Goal: Task Accomplishment & Management: Manage account settings

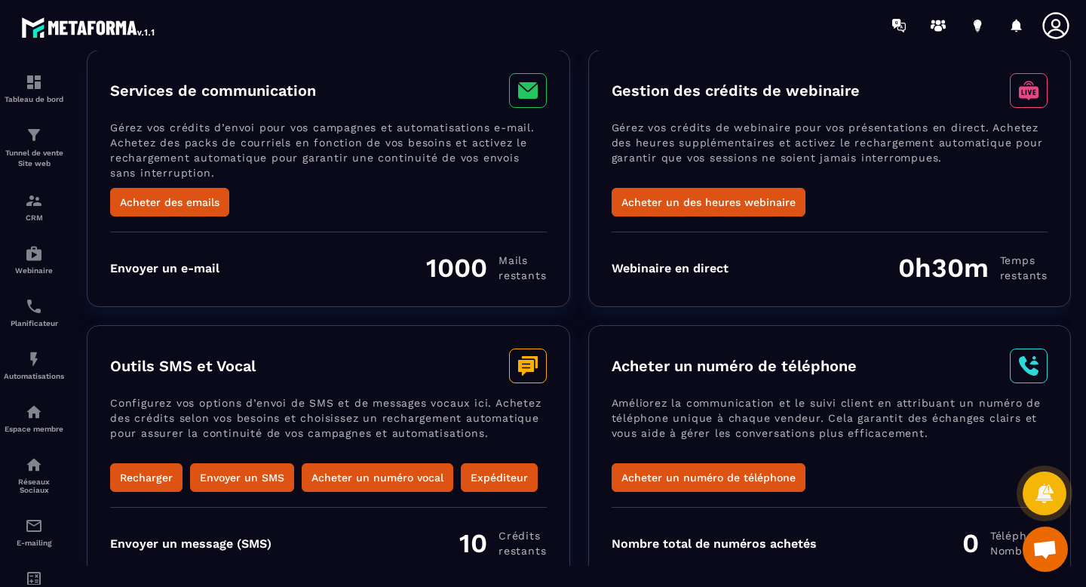
scroll to position [155, 0]
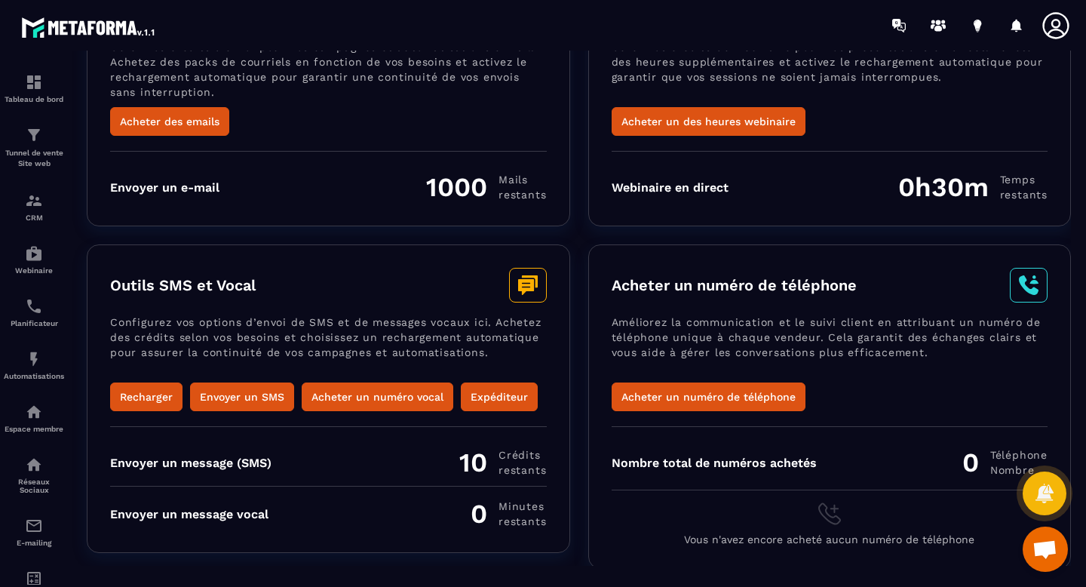
click at [580, 365] on div "Outils SMS et Vocal Configurez vos options d’envoi de SMS et de messages vocaux…" at bounding box center [579, 406] width 984 height 324
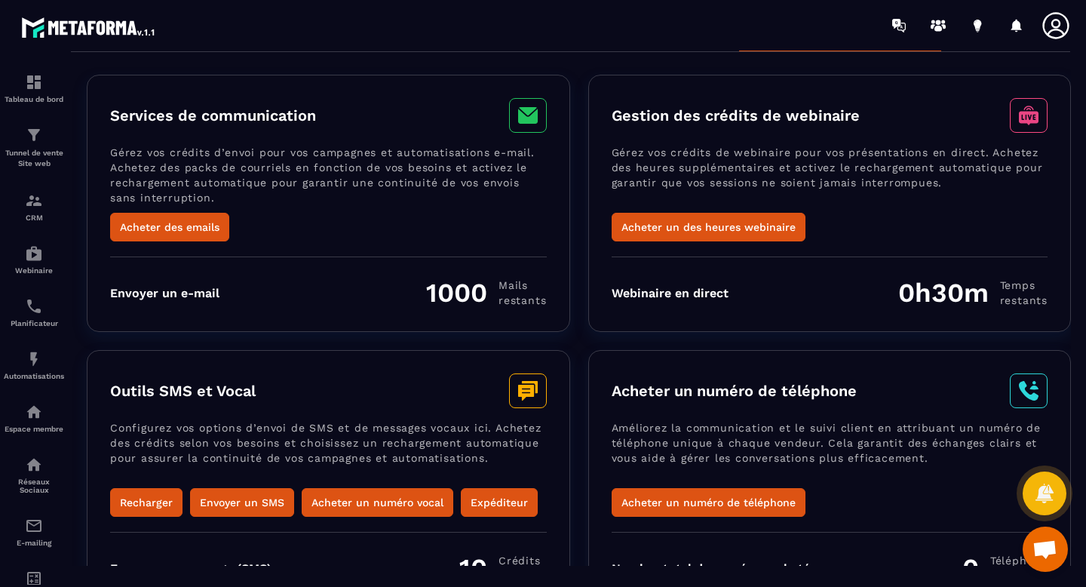
scroll to position [0, 0]
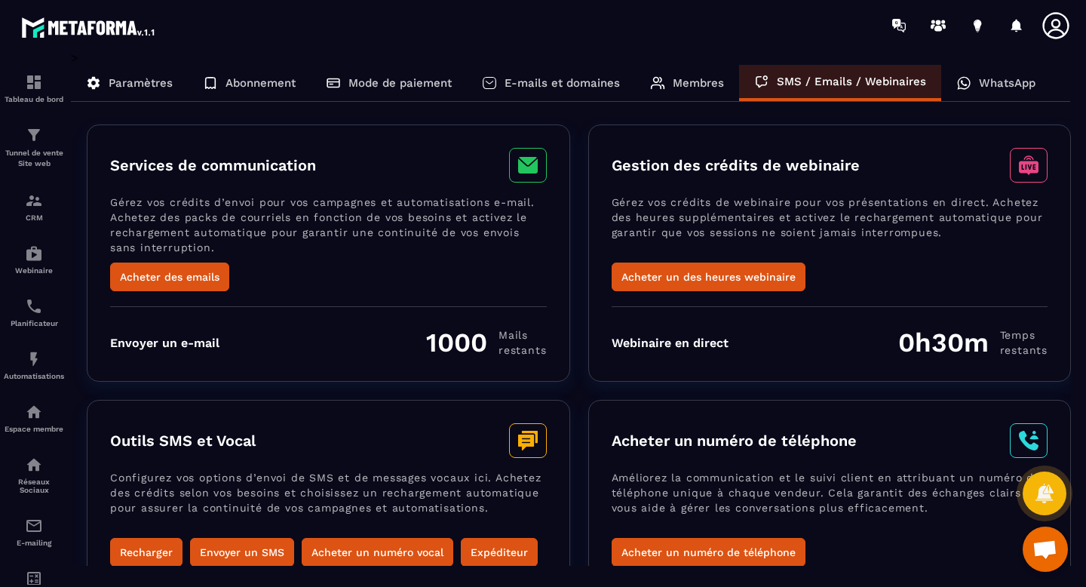
click at [991, 80] on p "WhatsApp" at bounding box center [1007, 83] width 57 height 14
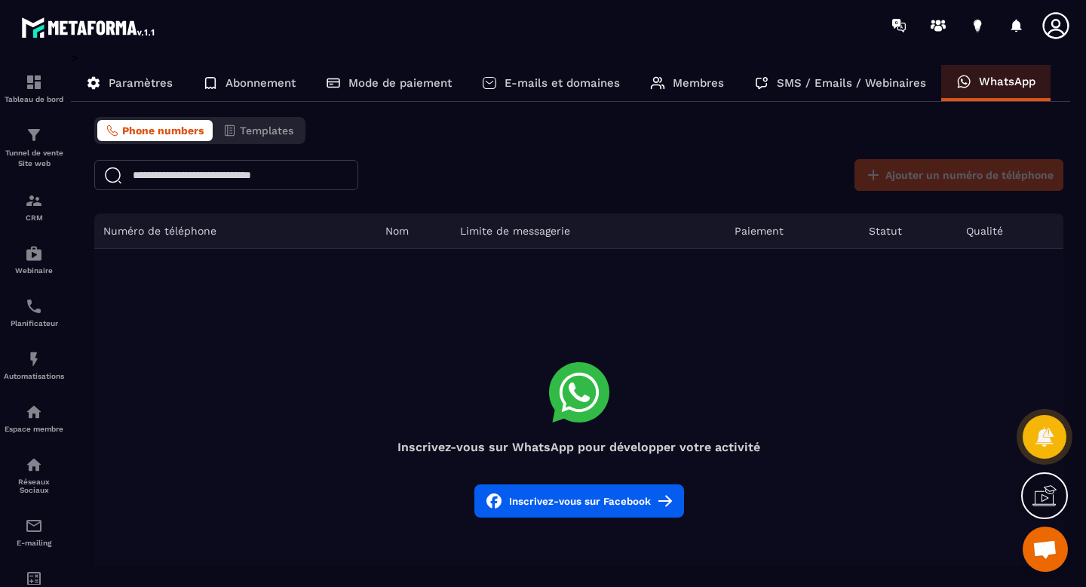
click at [373, 84] on p "Mode de paiement" at bounding box center [399, 83] width 103 height 14
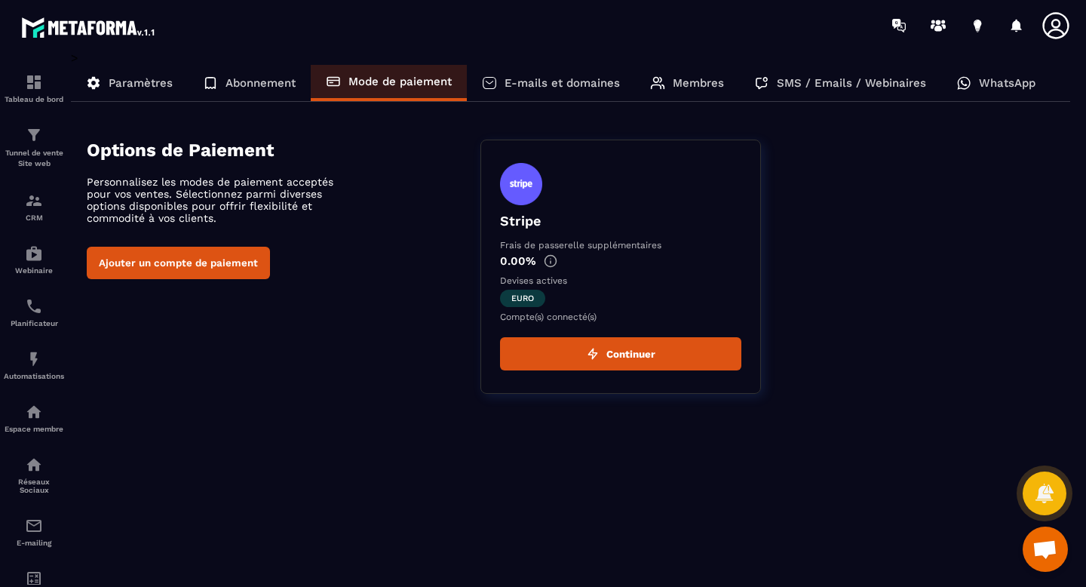
click at [277, 73] on div "Abonnement" at bounding box center [249, 83] width 123 height 36
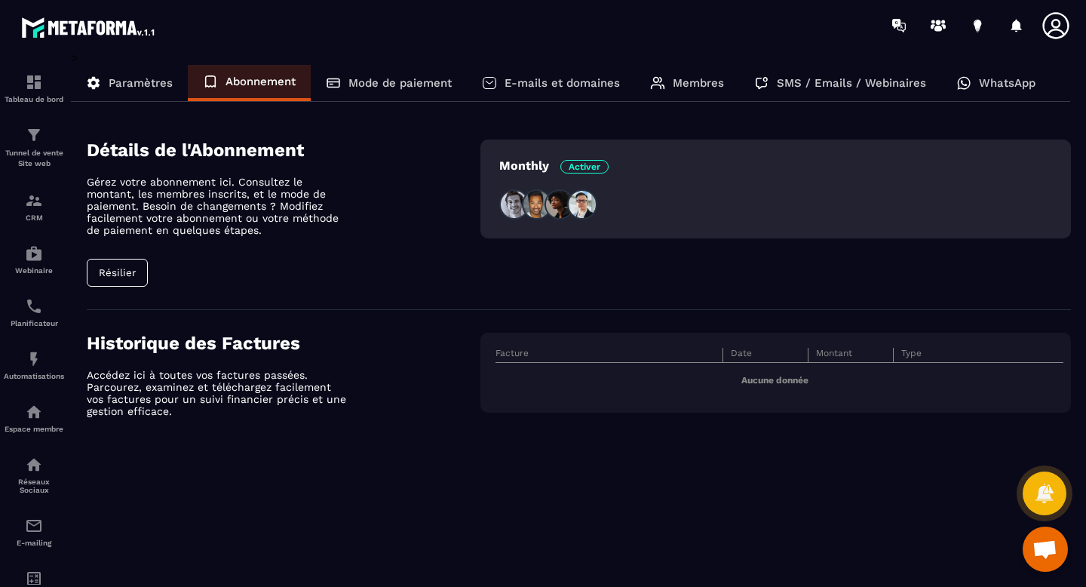
click at [339, 213] on p "Gérez votre abonnement ici. Consultez le montant, les membres inscrits, et le m…" at bounding box center [219, 206] width 264 height 60
click at [342, 83] on div "Mode de paiement" at bounding box center [389, 83] width 156 height 36
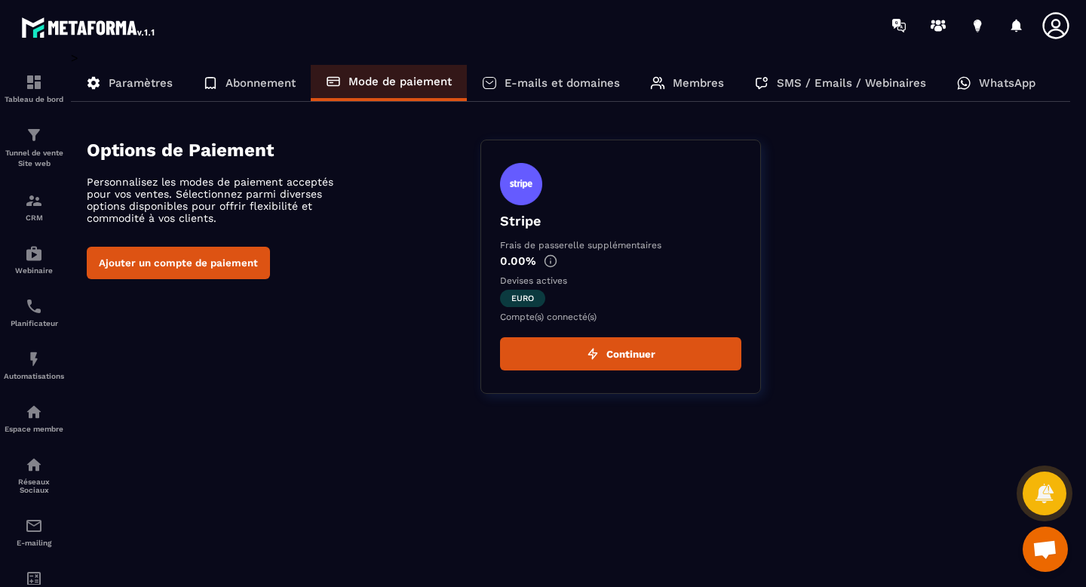
click at [170, 84] on p "Paramètres" at bounding box center [141, 83] width 64 height 14
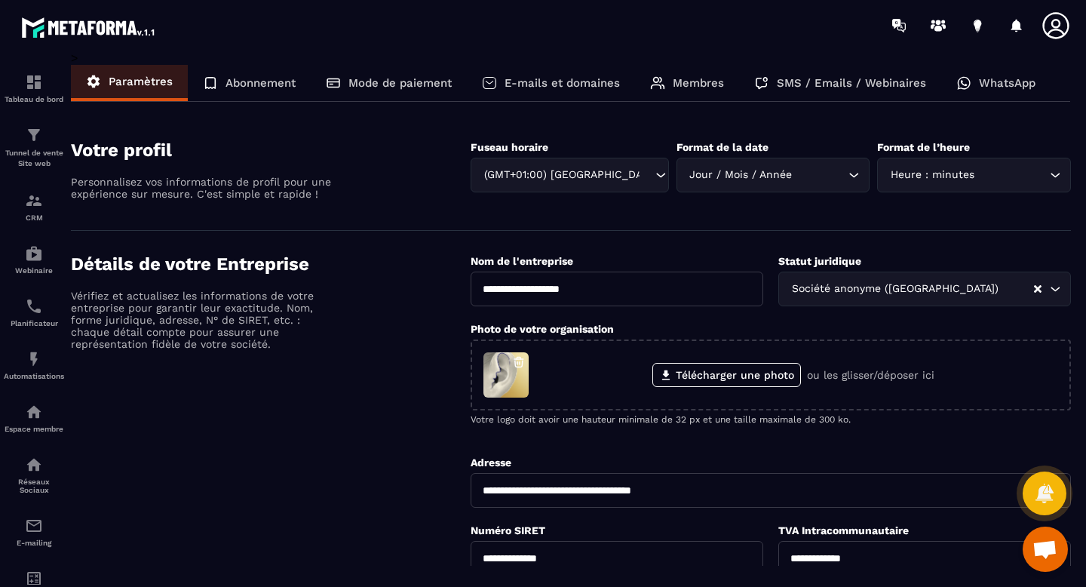
click at [230, 84] on p "Abonnement" at bounding box center [261, 83] width 70 height 14
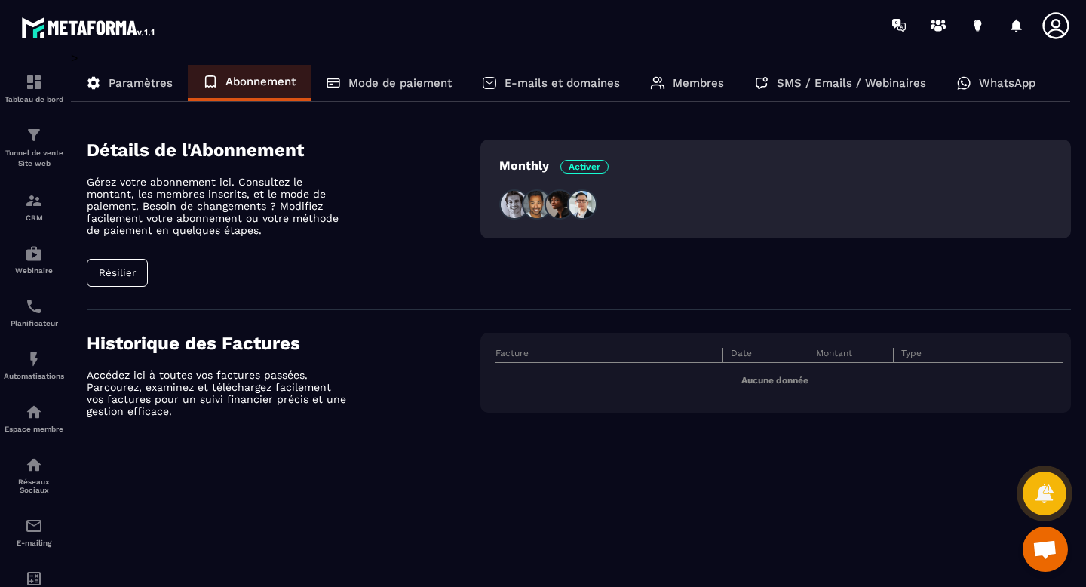
click at [712, 88] on p "Membres" at bounding box center [698, 83] width 51 height 14
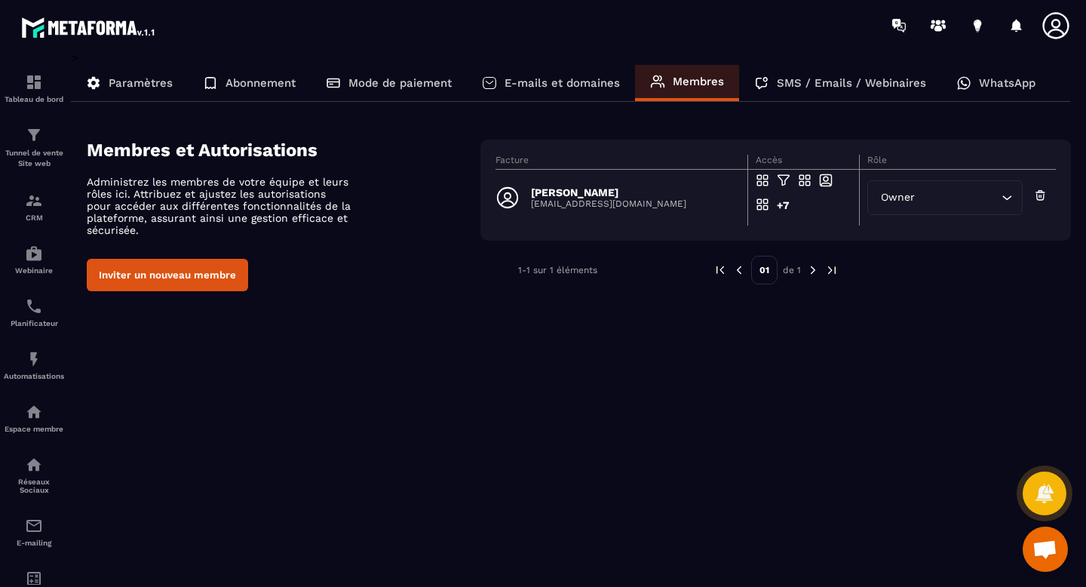
click at [1051, 27] on icon at bounding box center [1056, 26] width 30 height 30
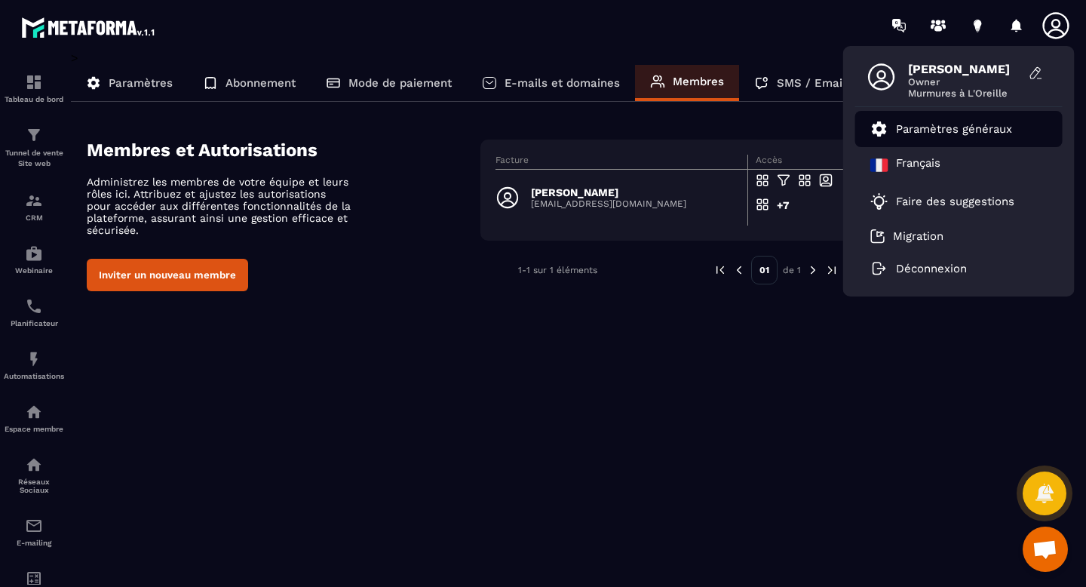
click at [978, 133] on p "Paramètres généraux" at bounding box center [954, 129] width 116 height 14
click at [928, 124] on p "Paramètres généraux" at bounding box center [954, 129] width 116 height 14
click at [931, 63] on span "[PERSON_NAME]" at bounding box center [964, 69] width 113 height 14
click at [125, 75] on div "Paramètres" at bounding box center [129, 83] width 117 height 36
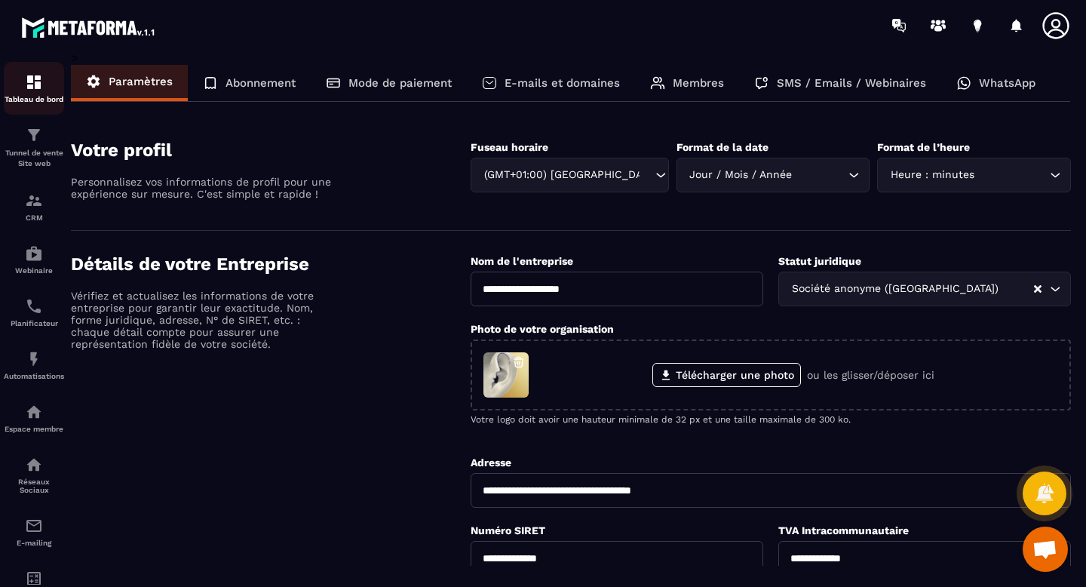
click at [35, 84] on img at bounding box center [34, 82] width 18 height 18
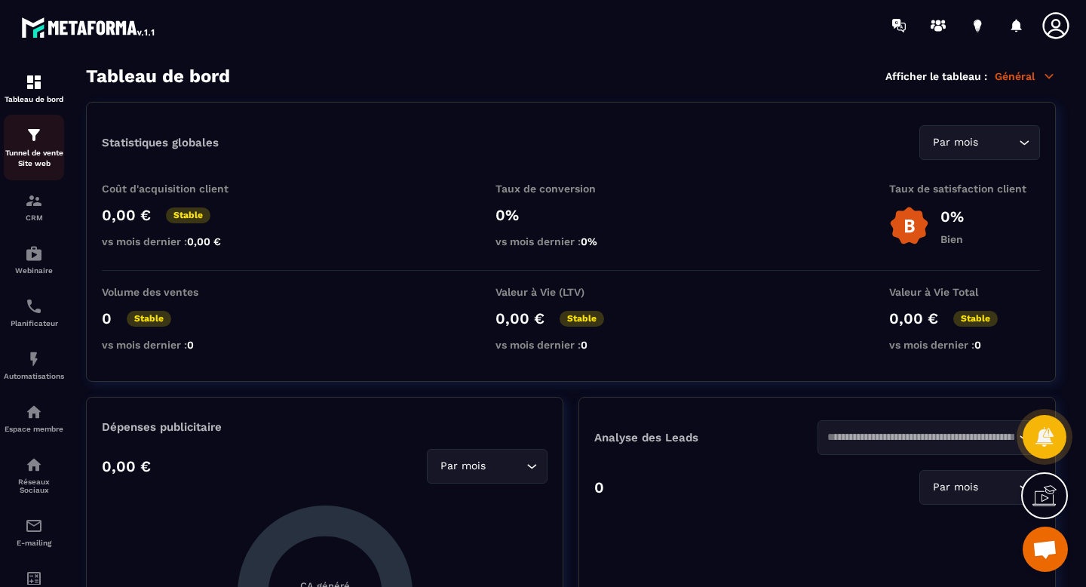
click at [26, 132] on img at bounding box center [34, 135] width 18 height 18
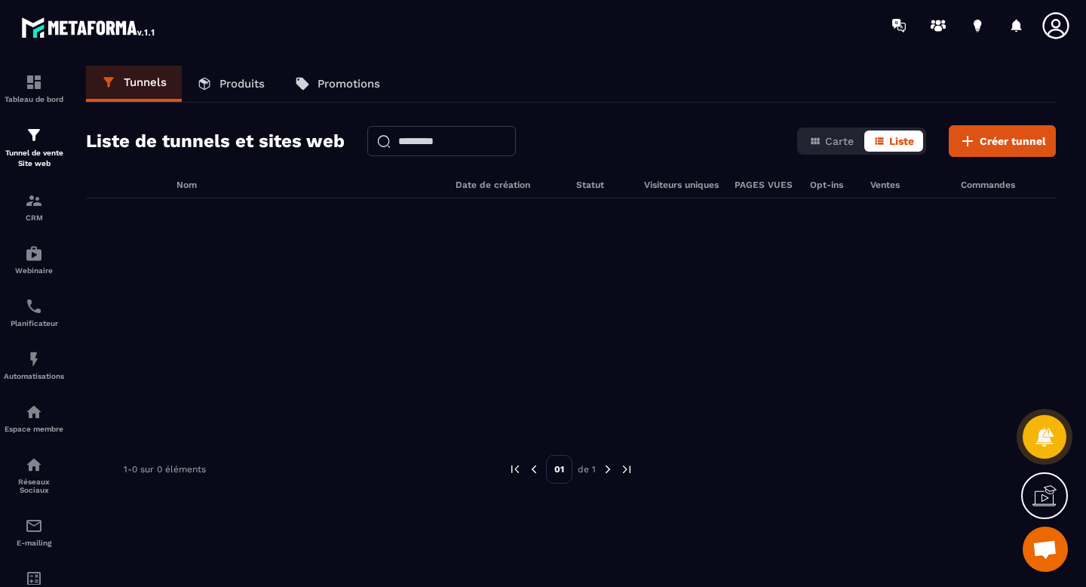
click at [366, 78] on p "Promotions" at bounding box center [349, 84] width 63 height 14
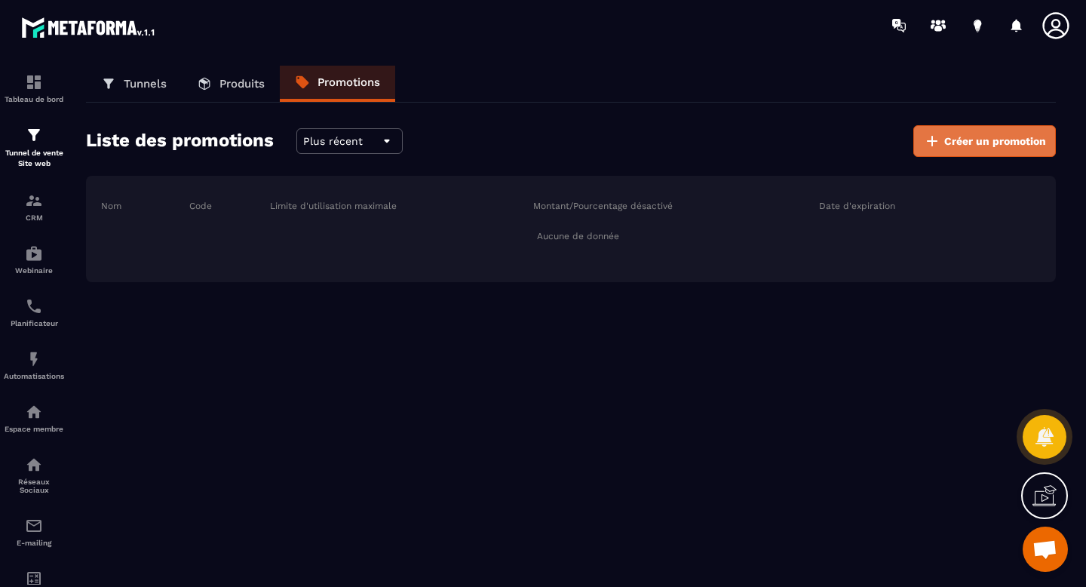
click at [979, 137] on span "Créer un promotion" at bounding box center [995, 140] width 102 height 15
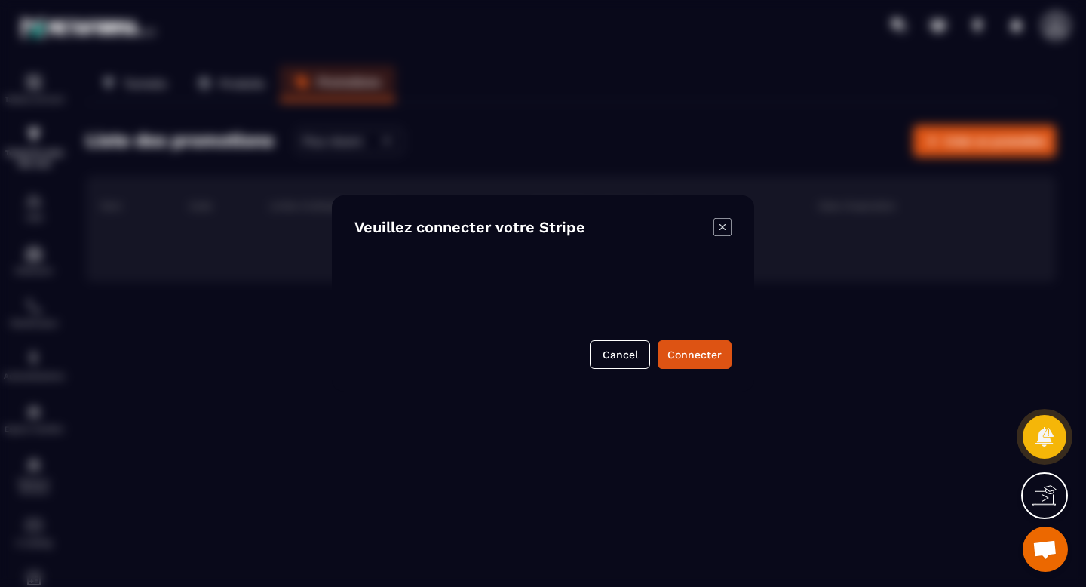
click at [729, 228] on icon "Modal window" at bounding box center [722, 227] width 18 height 18
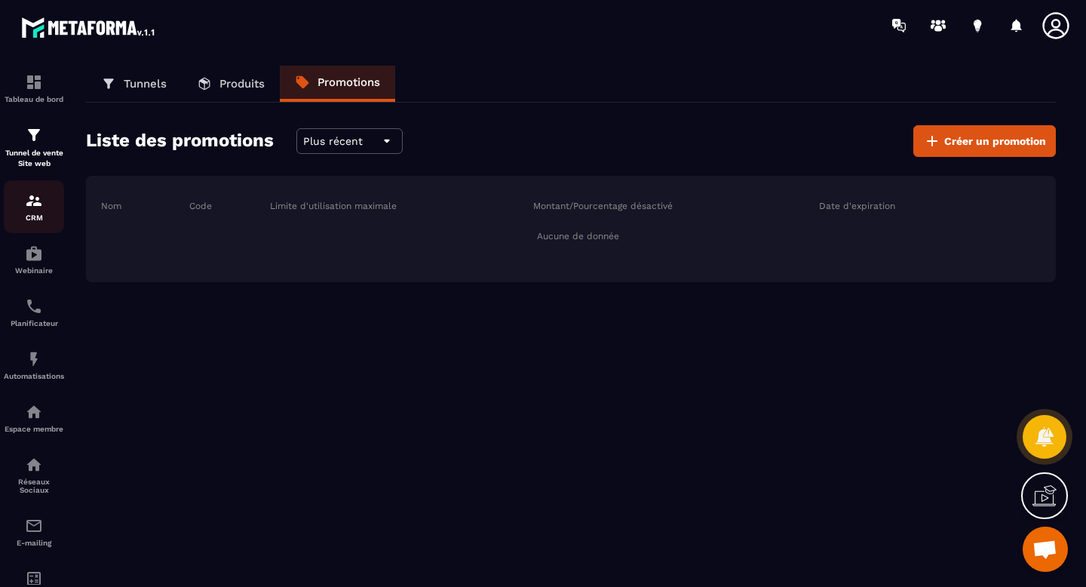
click at [21, 214] on p "CRM" at bounding box center [34, 217] width 60 height 8
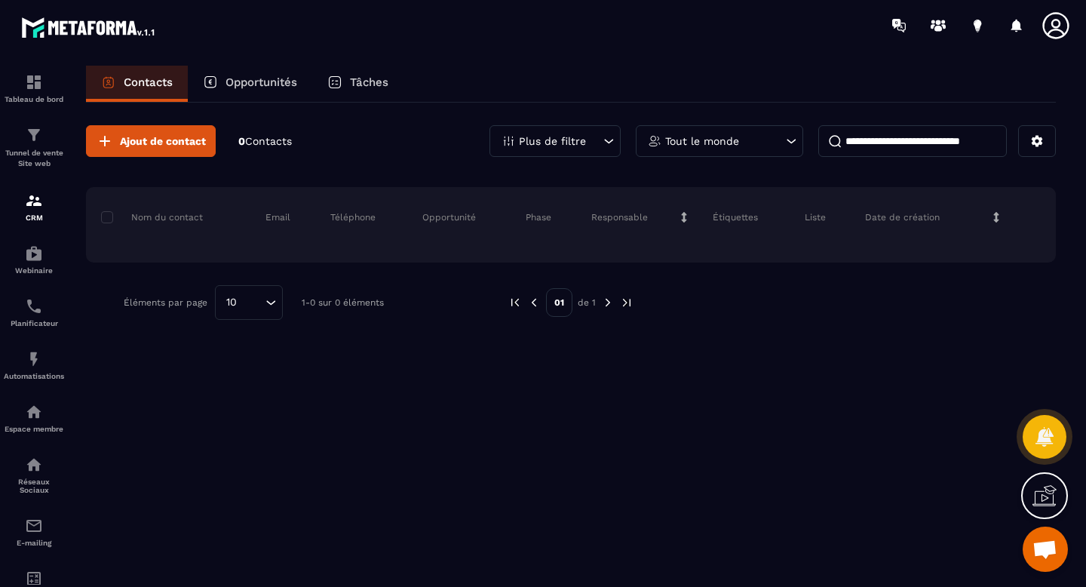
click at [373, 83] on p "Tâches" at bounding box center [369, 82] width 38 height 14
